Goal: Information Seeking & Learning: Find specific page/section

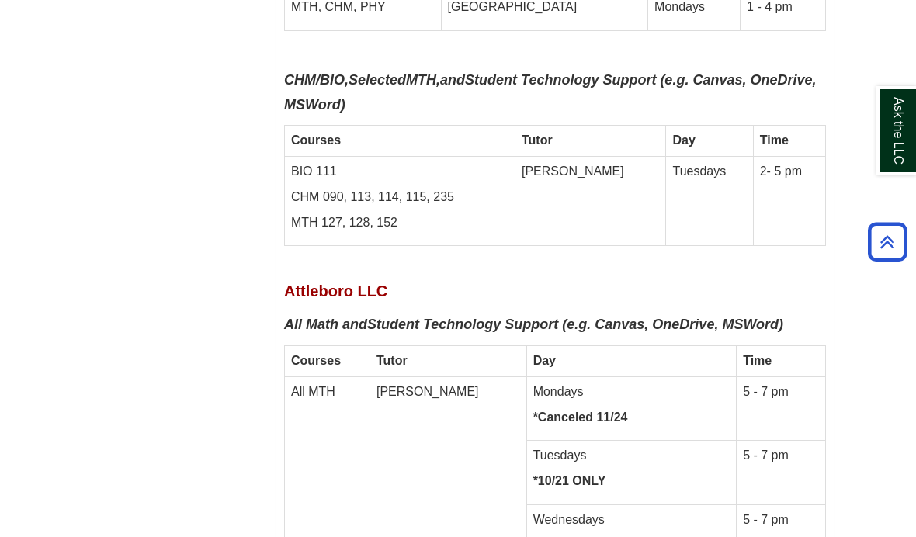
scroll to position [8188, 0]
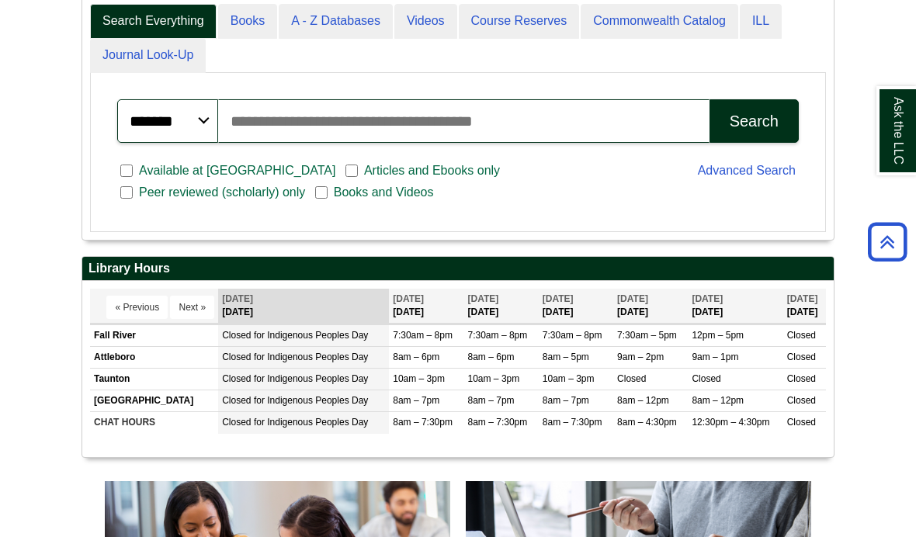
scroll to position [404, 0]
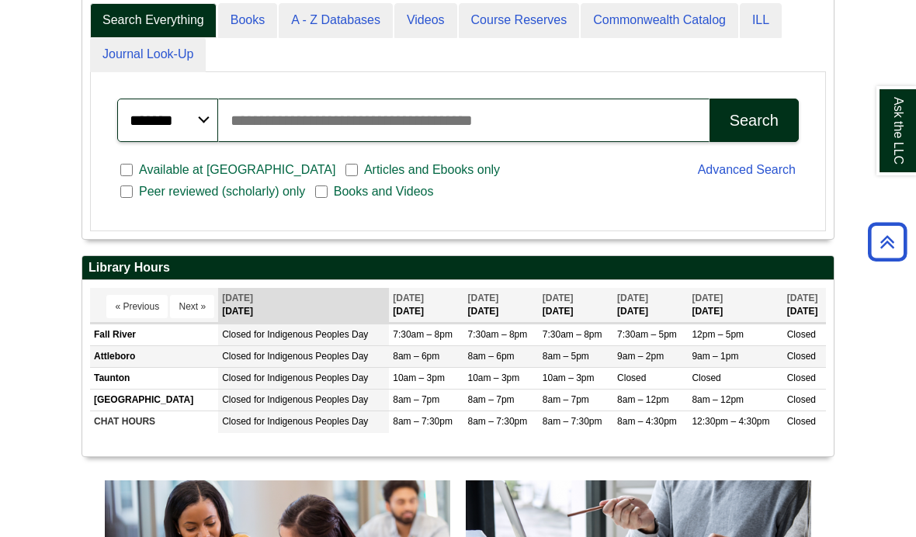
click at [427, 362] on span "8am – 6pm" at bounding box center [416, 356] width 47 height 11
click at [438, 368] on td "8am – 6pm" at bounding box center [426, 357] width 75 height 22
click at [455, 368] on td "8am – 6pm" at bounding box center [426, 357] width 75 height 22
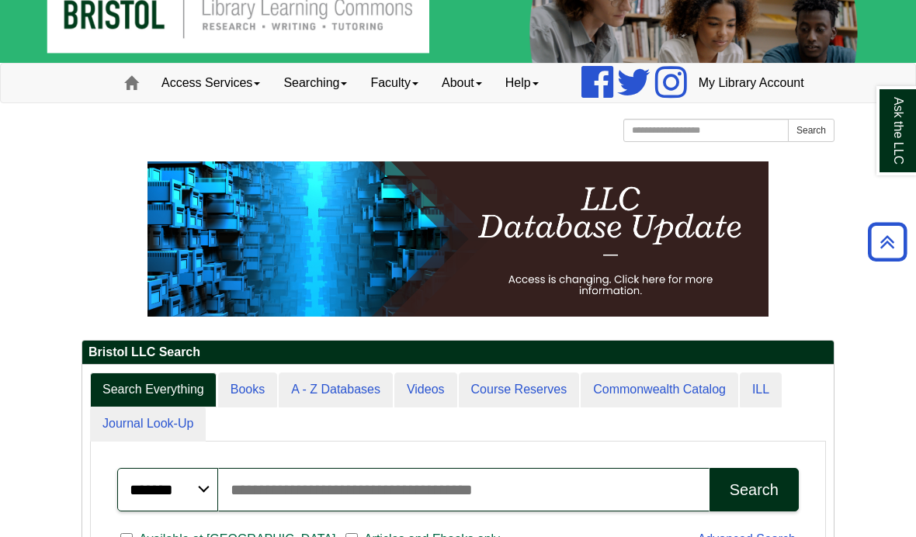
scroll to position [0, 0]
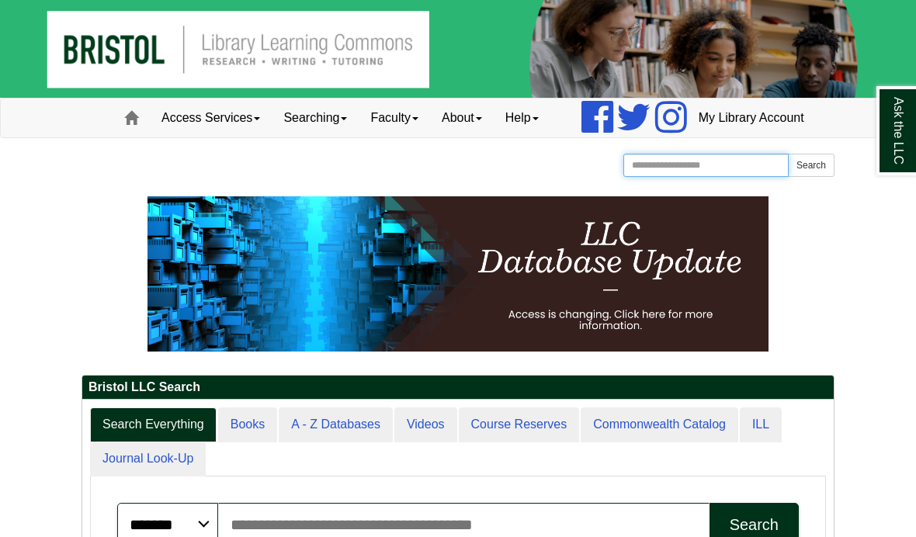
click at [678, 177] on input "Search the Website" at bounding box center [705, 165] width 165 height 23
type input "**********"
click at [810, 177] on button "Search" at bounding box center [811, 165] width 47 height 23
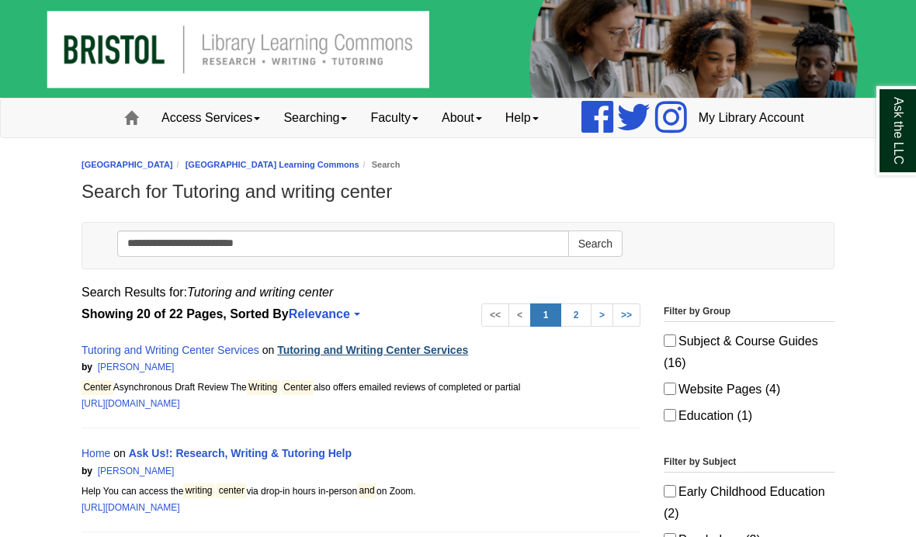
click at [449, 356] on link "Tutoring and Writing Center Services" at bounding box center [372, 350] width 191 height 12
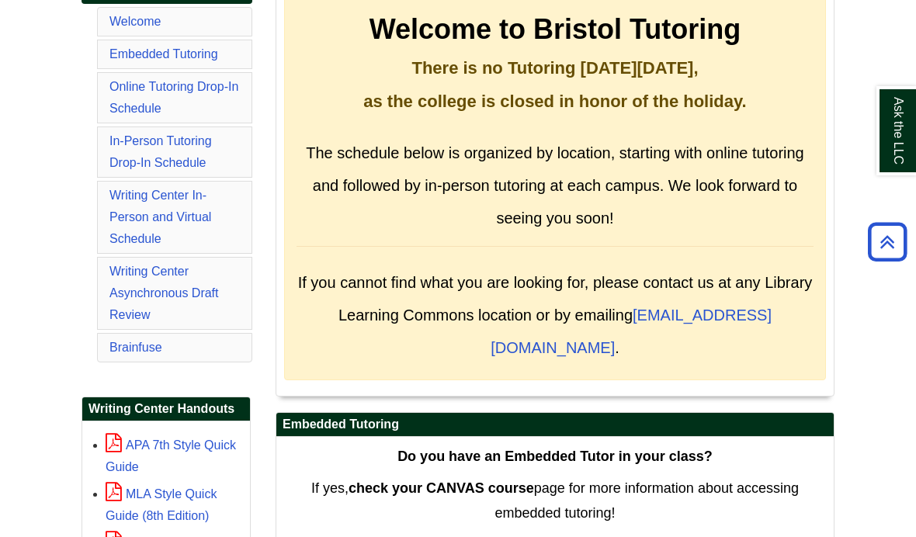
scroll to position [300, 0]
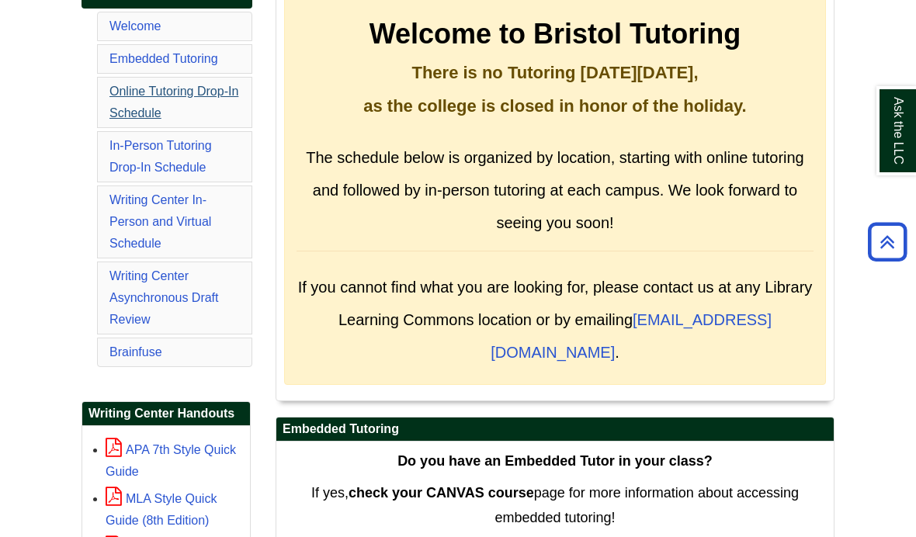
click at [125, 120] on link "Online Tutoring Drop-In Schedule" at bounding box center [173, 102] width 129 height 35
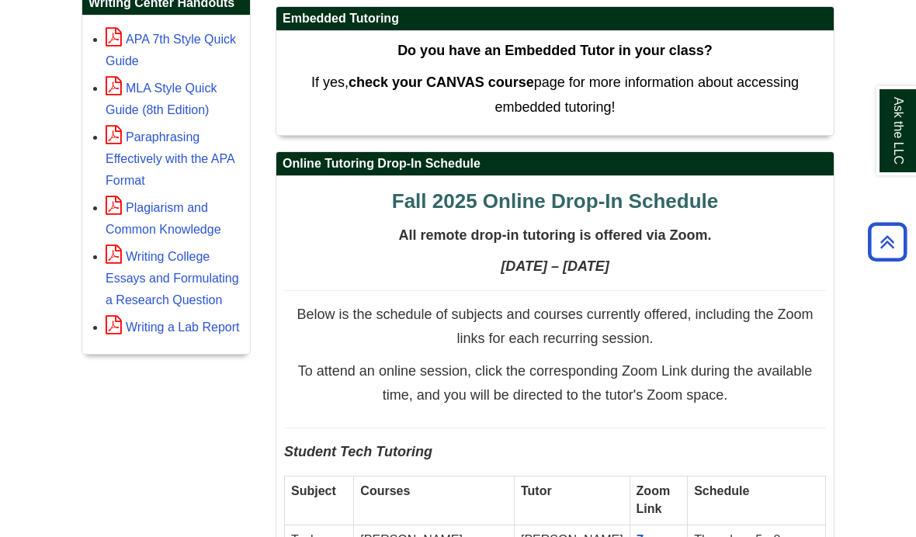
scroll to position [657, 0]
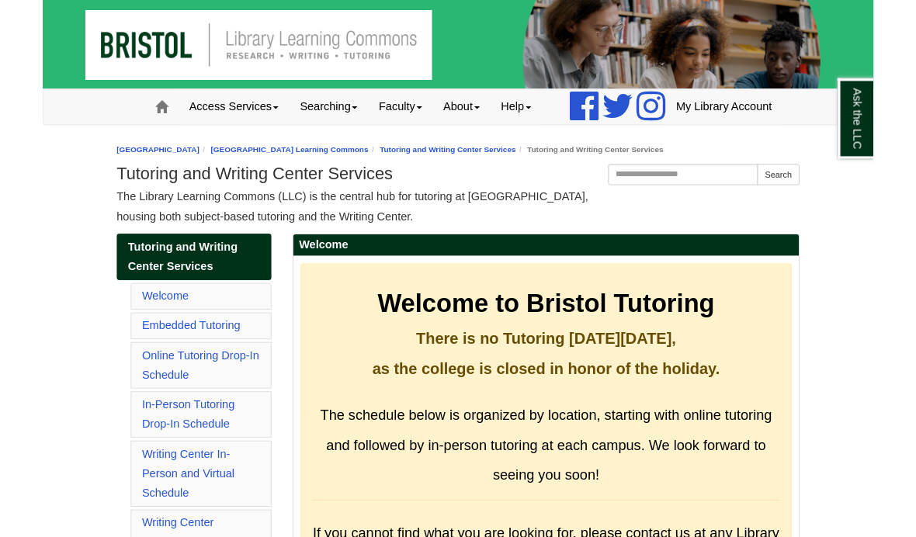
scroll to position [55, 0]
